Goal: Task Accomplishment & Management: Use online tool/utility

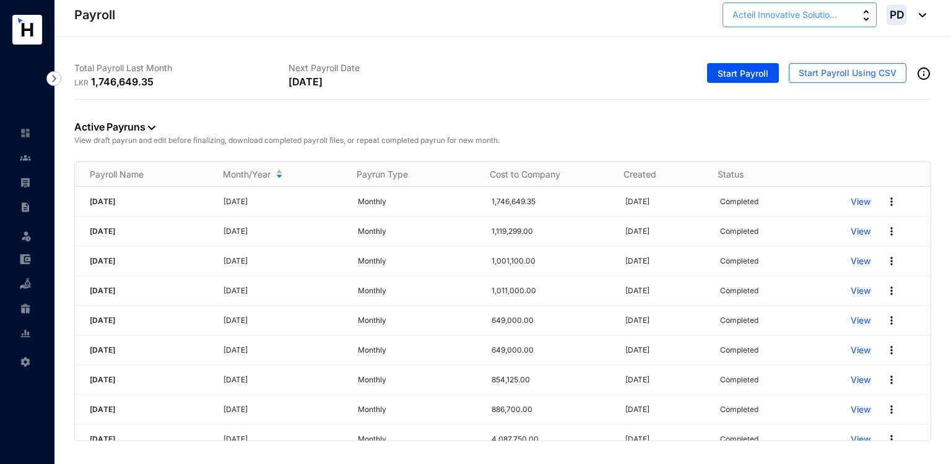
click at [798, 13] on span "Acteil Innovative Solutio..." at bounding box center [785, 15] width 105 height 14
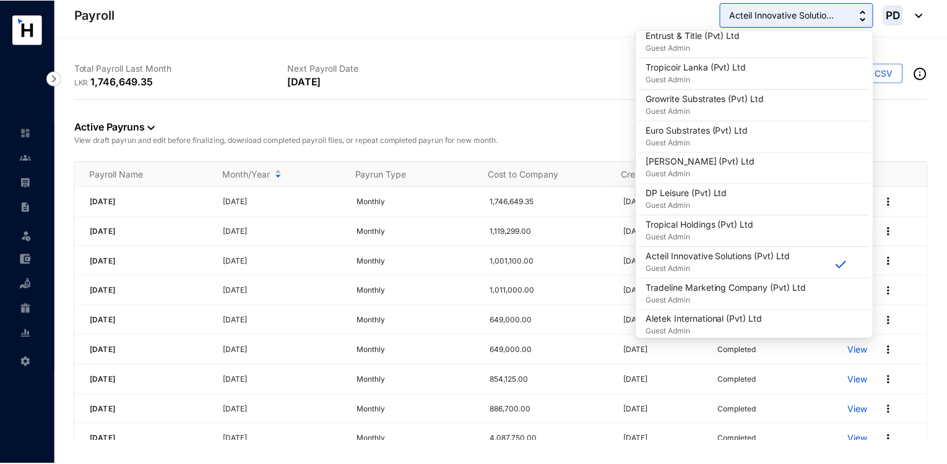
scroll to position [604, 0]
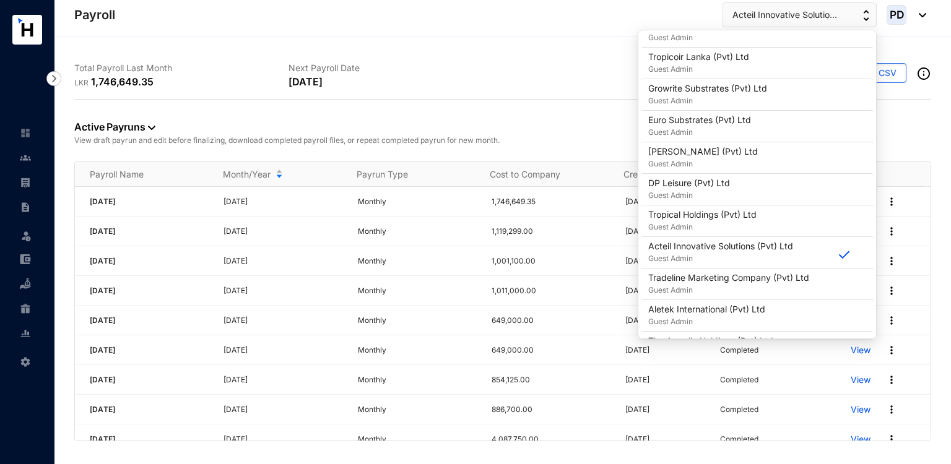
click at [520, 73] on div "Start Payroll Start Payroll Using CSV" at bounding box center [717, 75] width 429 height 47
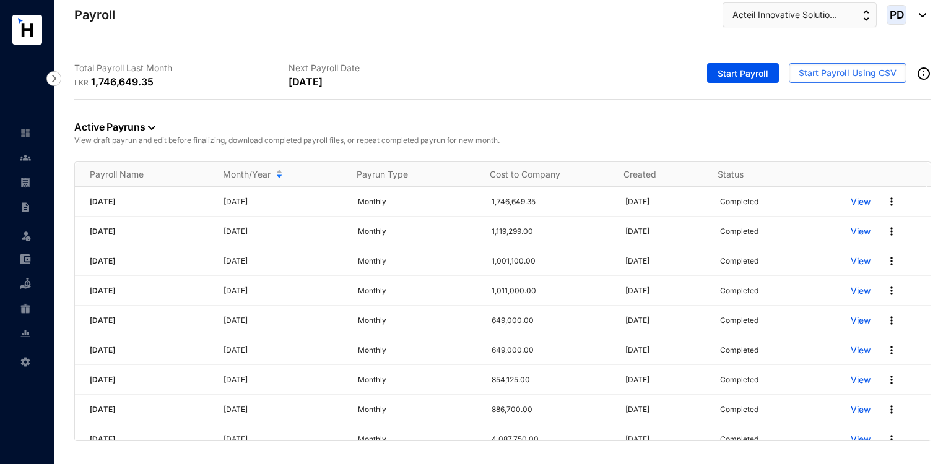
click at [40, 188] on ul "Leave Settings" at bounding box center [27, 247] width 54 height 253
click at [32, 185] on link at bounding box center [35, 182] width 31 height 12
click at [850, 72] on span "Start Payroll Using CSV" at bounding box center [848, 73] width 98 height 12
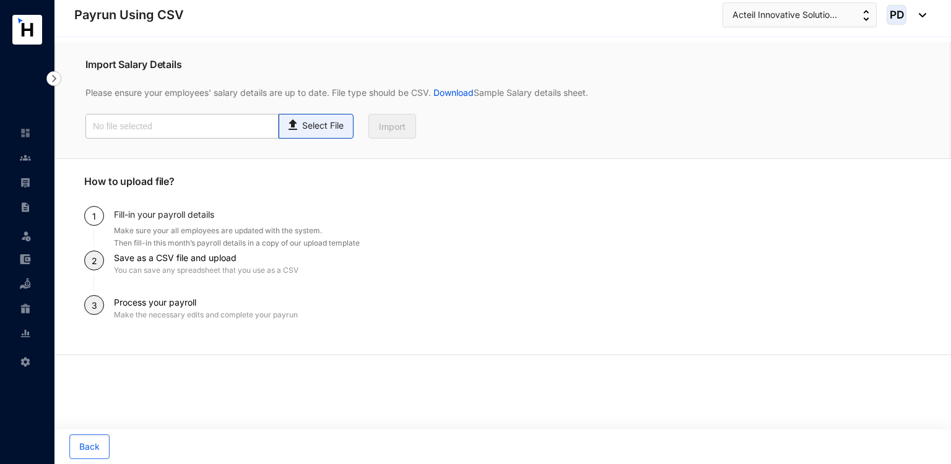
click at [338, 136] on span "Select File" at bounding box center [316, 126] width 75 height 25
click at [0, 0] on input "Select File" at bounding box center [0, 0] width 0 height 0
type input "Payroll Upload File-Staff.csv"
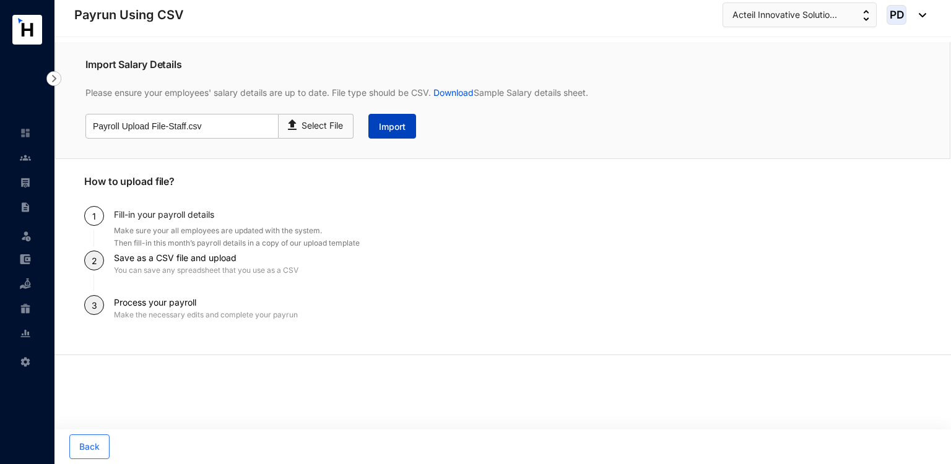
click at [399, 119] on button "Import" at bounding box center [392, 126] width 48 height 25
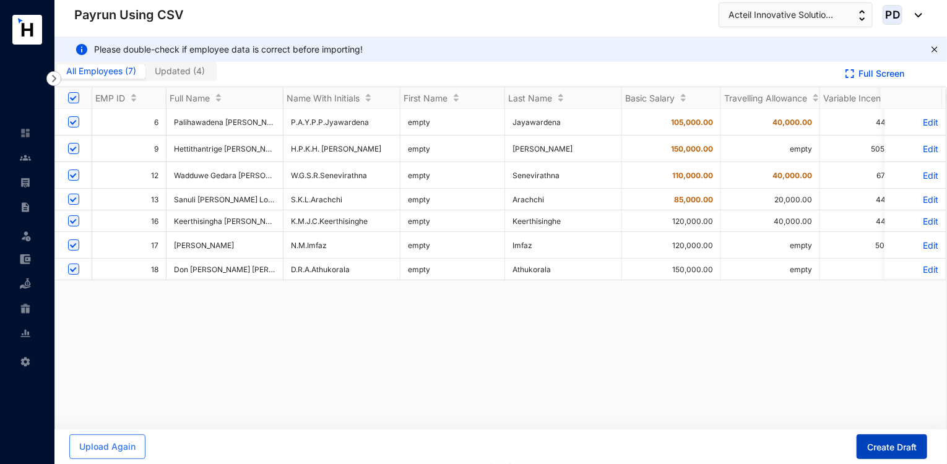
click at [885, 438] on button "Create Draft" at bounding box center [892, 447] width 71 height 25
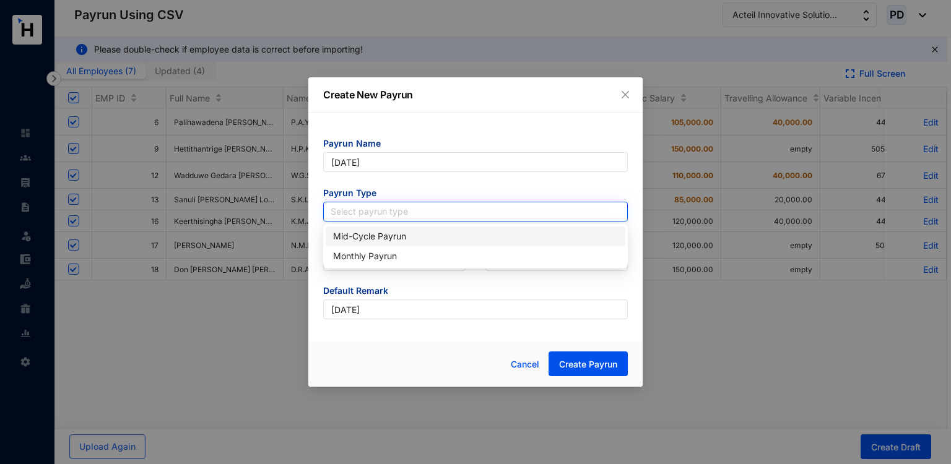
click at [413, 206] on input "search" at bounding box center [476, 211] width 290 height 19
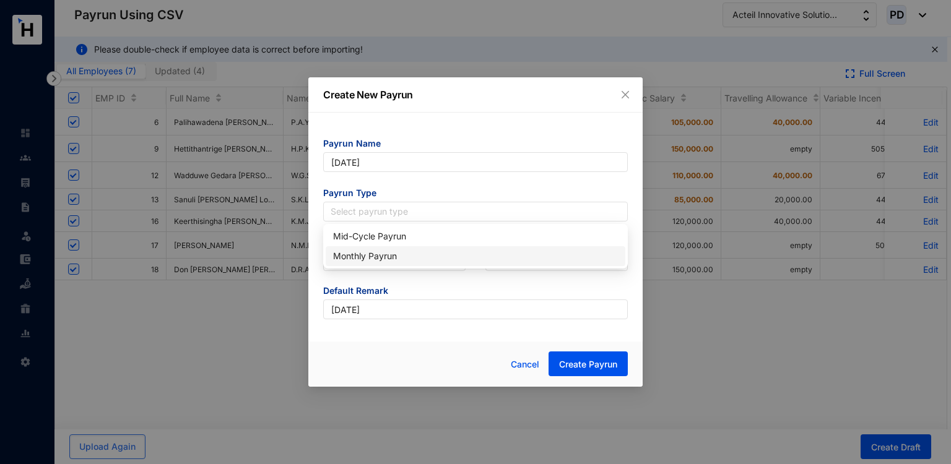
click at [359, 250] on div "Monthly Payrun" at bounding box center [475, 257] width 285 height 14
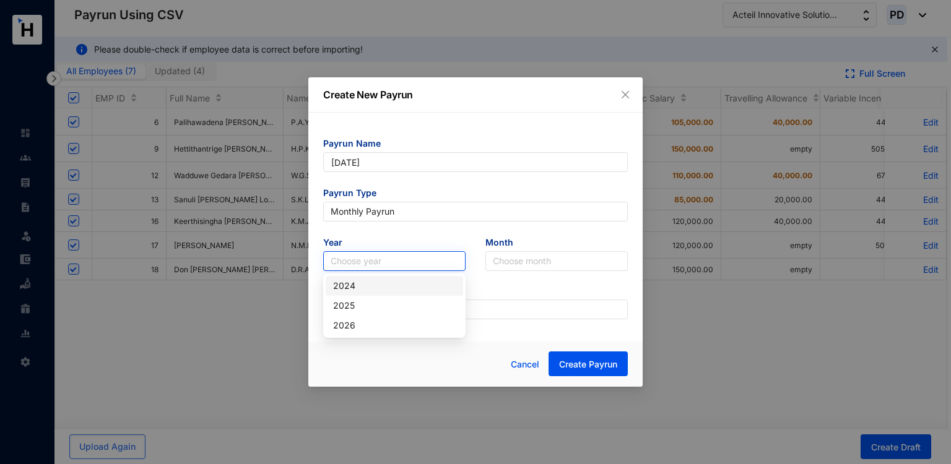
click at [360, 252] on input "search" at bounding box center [395, 261] width 128 height 19
click at [347, 303] on div "2025" at bounding box center [394, 306] width 123 height 14
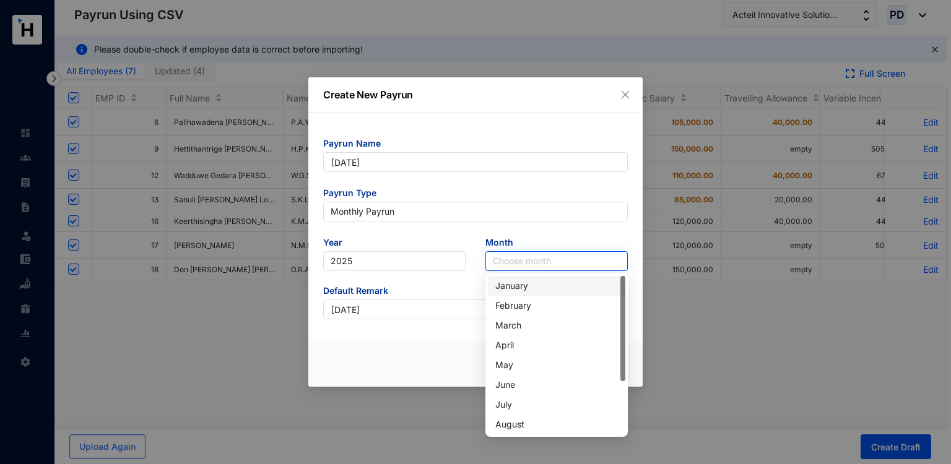
click at [520, 261] on input "search" at bounding box center [557, 261] width 128 height 19
click at [500, 429] on div "August" at bounding box center [556, 425] width 123 height 14
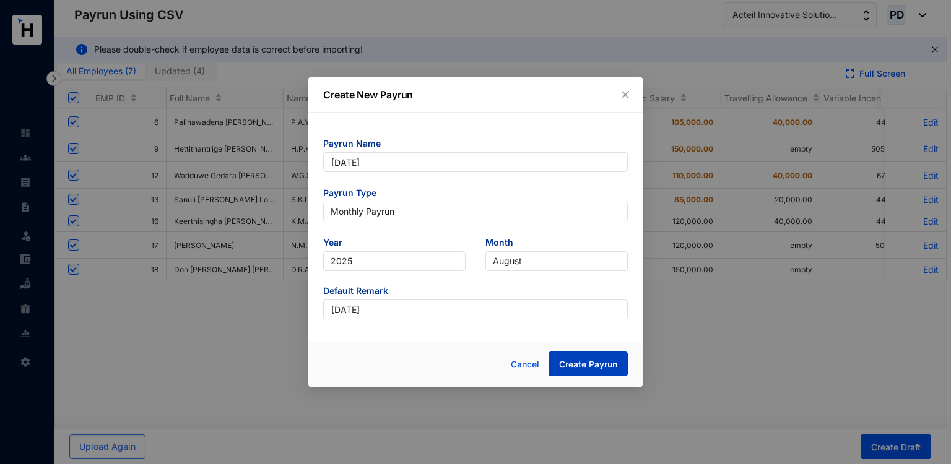
click at [589, 365] on span "Create Payrun" at bounding box center [588, 365] width 58 height 12
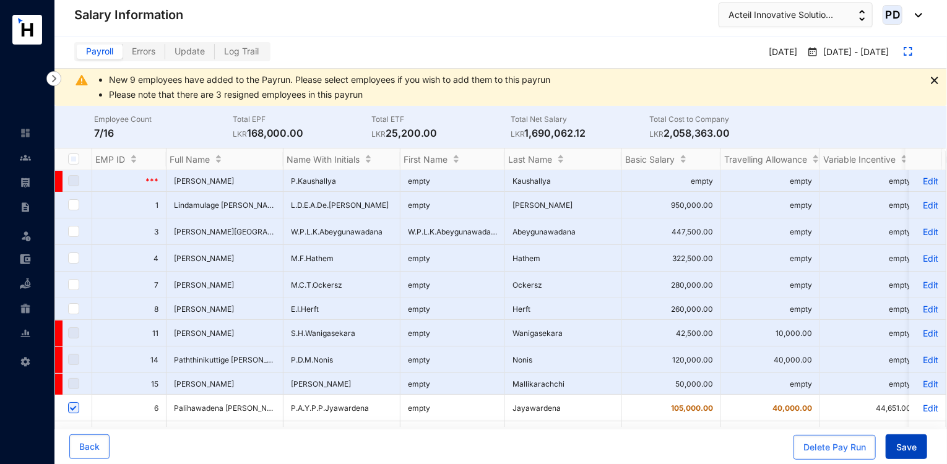
click at [893, 458] on button "Save" at bounding box center [906, 447] width 41 height 25
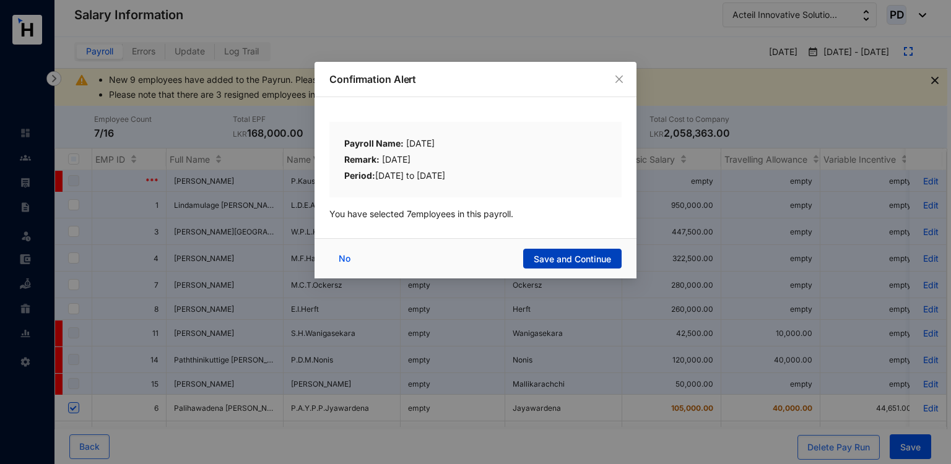
click at [554, 253] on span "Save and Continue" at bounding box center [572, 259] width 77 height 12
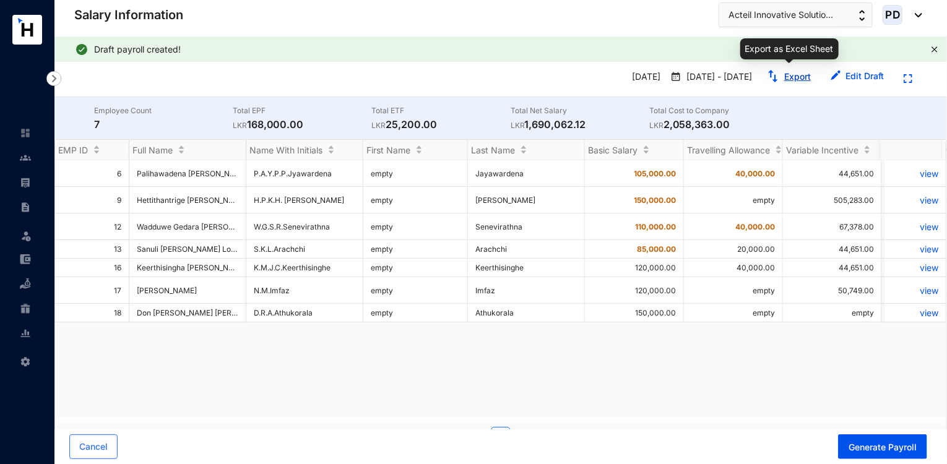
click at [795, 80] on link "Export" at bounding box center [798, 76] width 27 height 11
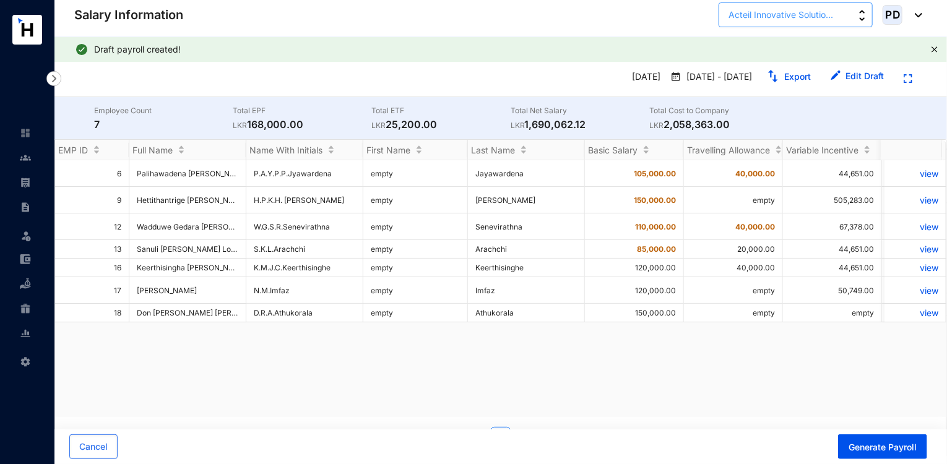
click at [804, 13] on span "Acteil Innovative Solutio..." at bounding box center [781, 15] width 105 height 14
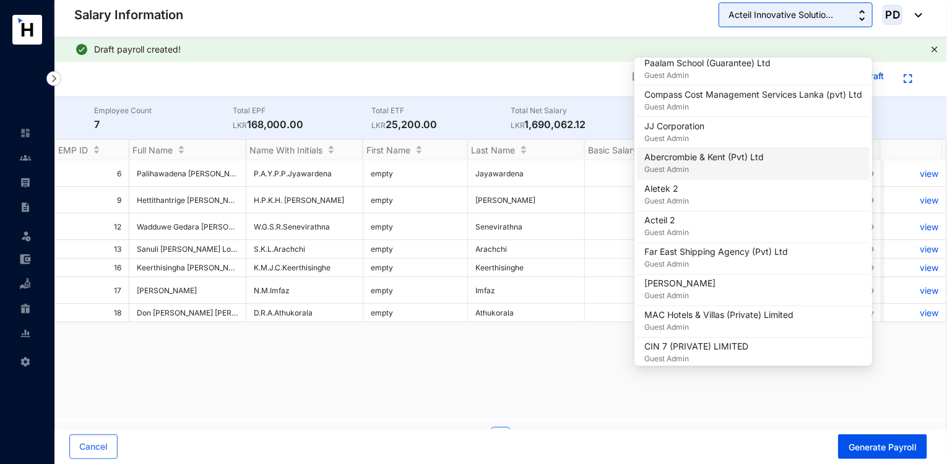
scroll to position [27, 0]
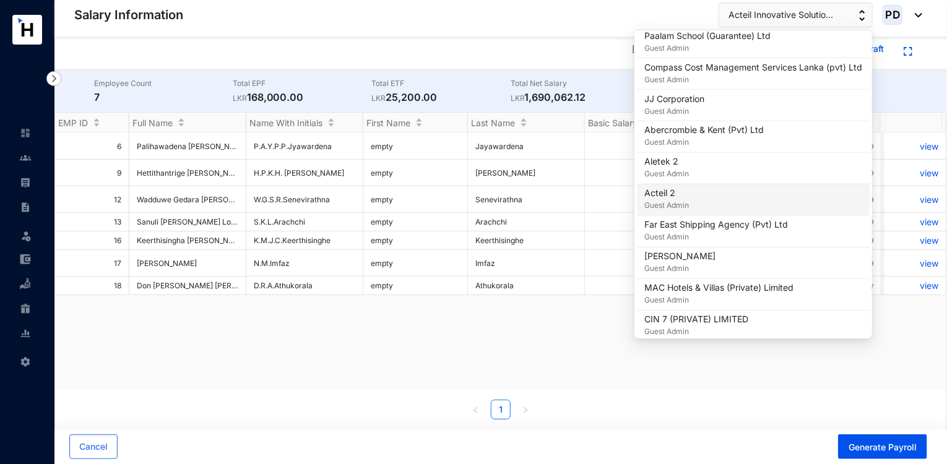
click at [687, 188] on div "Acteil 2 Guest Admin" at bounding box center [754, 200] width 218 height 25
